Goal: Information Seeking & Learning: Learn about a topic

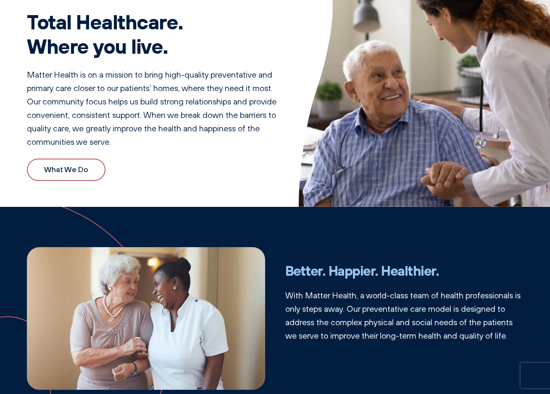
scroll to position [84, 0]
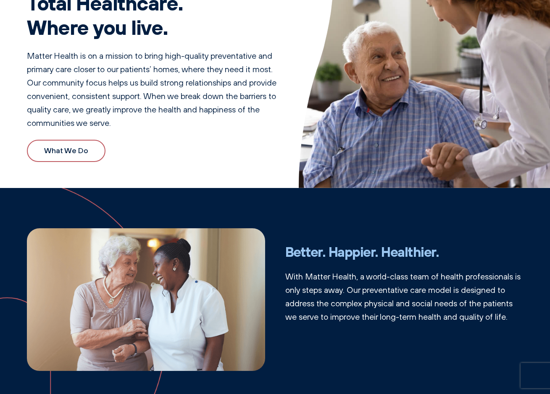
drag, startPoint x: 188, startPoint y: 134, endPoint x: 161, endPoint y: 102, distance: 41.4
click at [161, 102] on p "Matter Health is on a mission to bring high-quality preventative and primary ca…" at bounding box center [153, 89] width 252 height 81
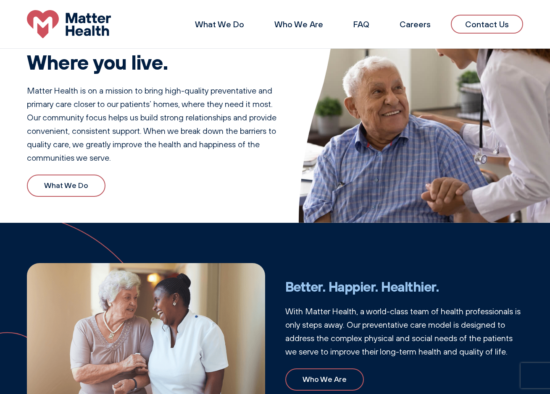
scroll to position [0, 0]
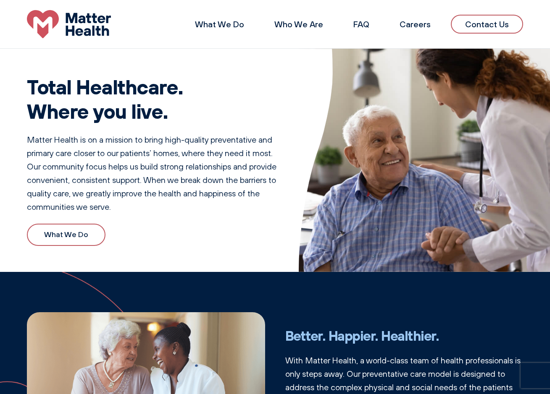
click at [120, 171] on p "Matter Health is on a mission to bring high-quality preventative and primary ca…" at bounding box center [153, 173] width 252 height 81
drag, startPoint x: 103, startPoint y: 181, endPoint x: 170, endPoint y: 180, distance: 66.8
click at [170, 180] on p "Matter Health is on a mission to bring high-quality preventative and primary ca…" at bounding box center [153, 173] width 252 height 81
drag, startPoint x: 170, startPoint y: 180, endPoint x: 150, endPoint y: 184, distance: 20.7
click at [152, 184] on p "Matter Health is on a mission to bring high-quality preventative and primary ca…" at bounding box center [153, 173] width 252 height 81
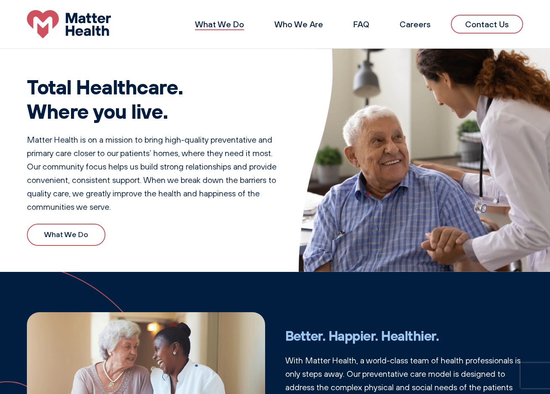
click at [233, 26] on link "What We Do" at bounding box center [219, 24] width 49 height 10
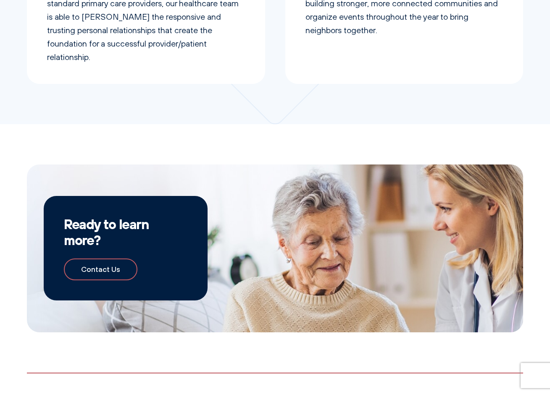
scroll to position [630, 0]
